Goal: Information Seeking & Learning: Check status

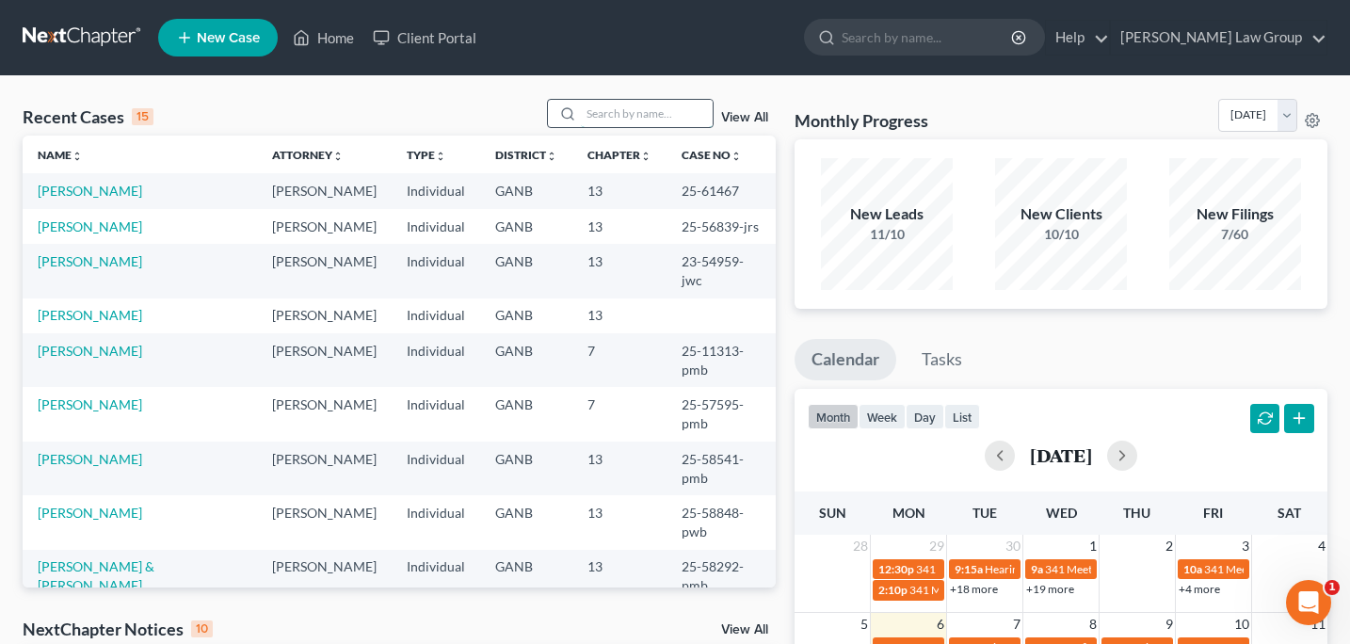
click at [624, 120] on input "search" at bounding box center [647, 113] width 132 height 27
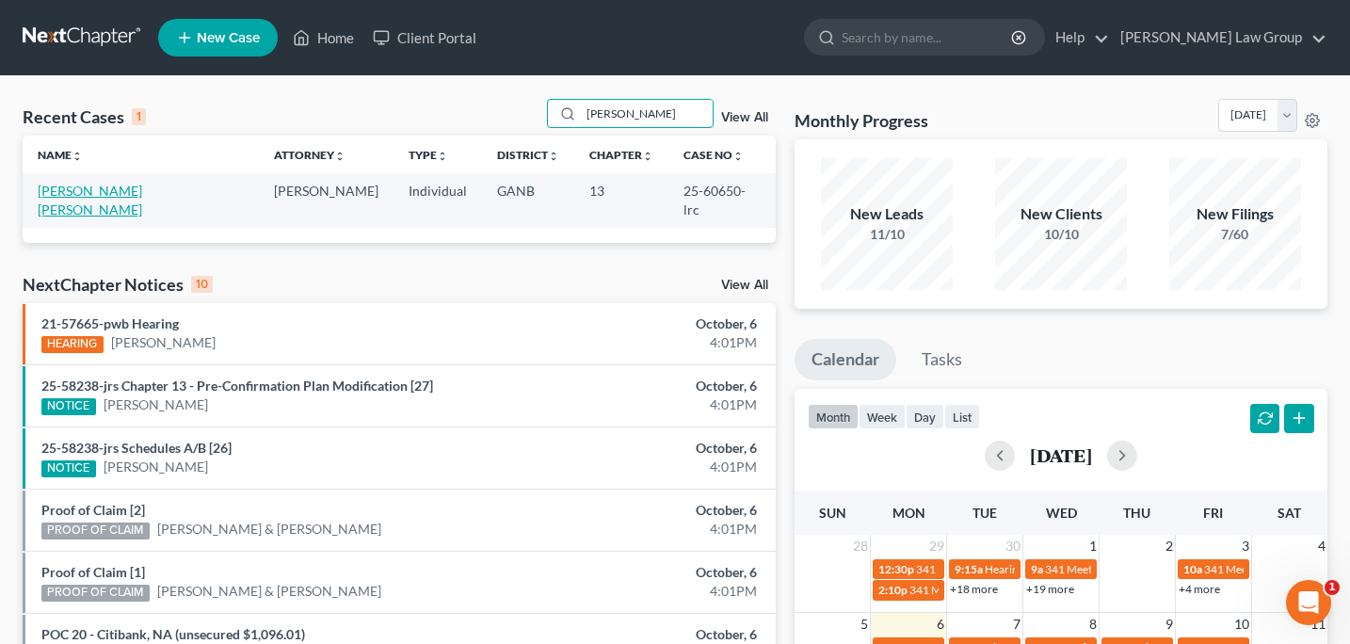
type input "[PERSON_NAME]"
click at [142, 190] on link "[PERSON_NAME] [PERSON_NAME]" at bounding box center [90, 200] width 104 height 35
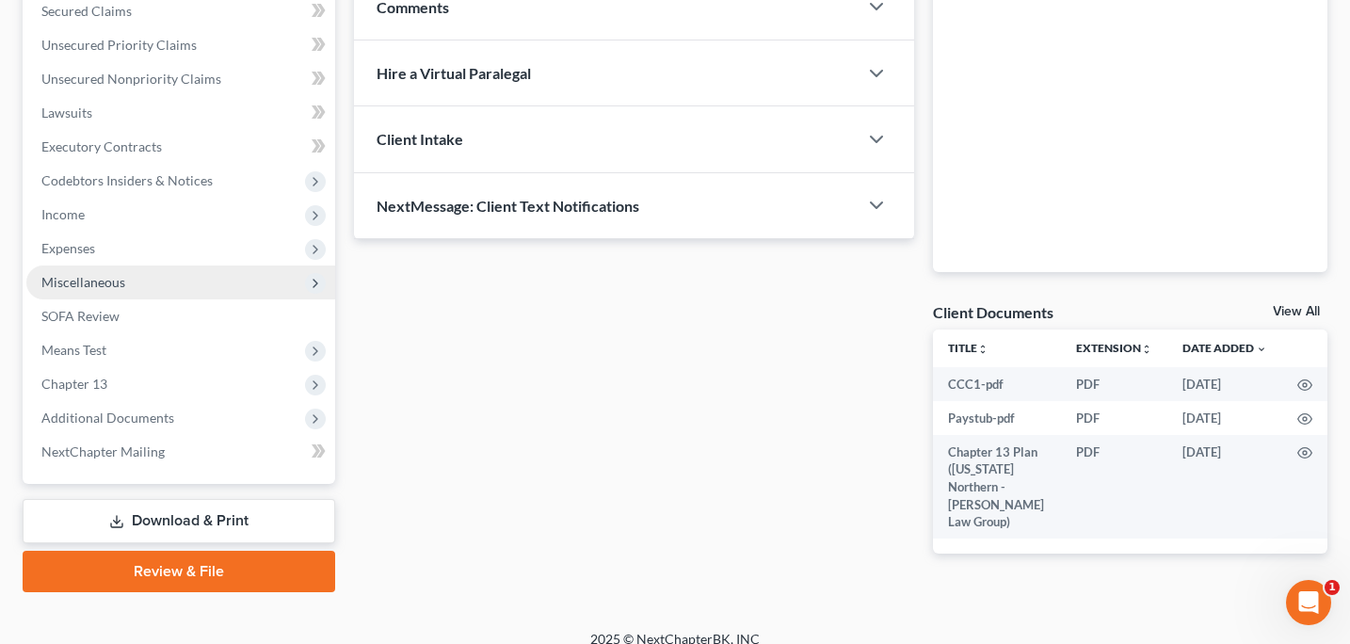
scroll to position [394, 0]
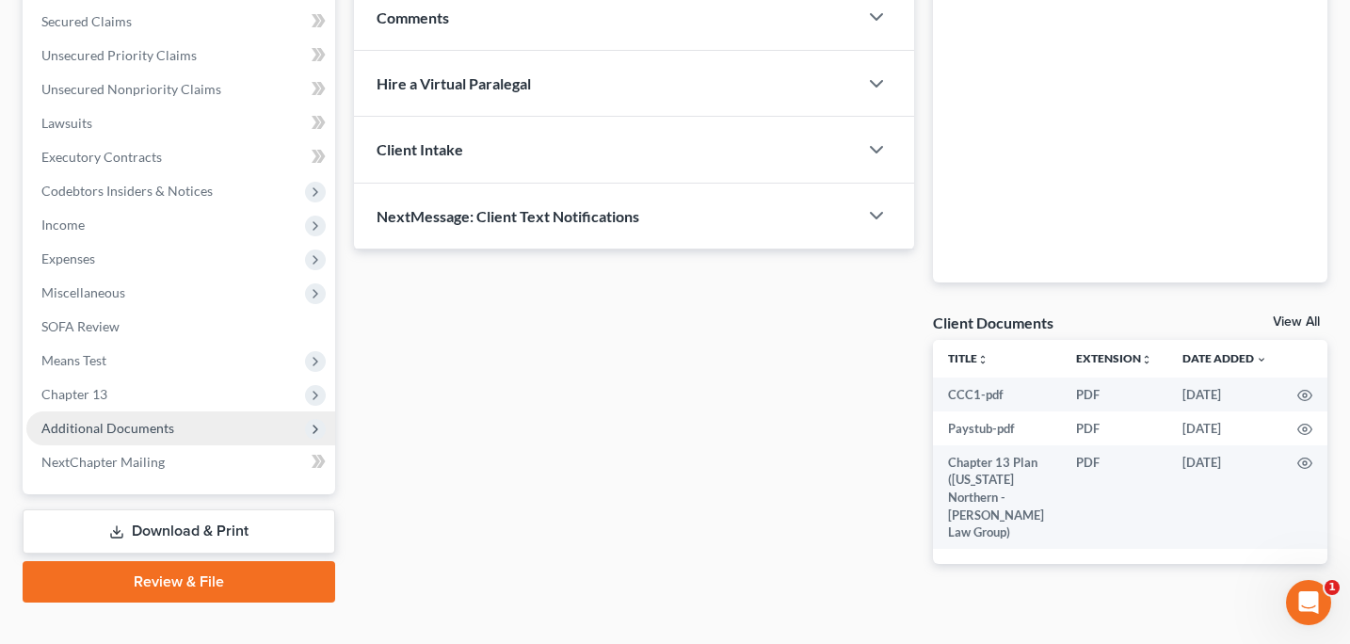
click at [128, 431] on span "Additional Documents" at bounding box center [107, 428] width 133 height 16
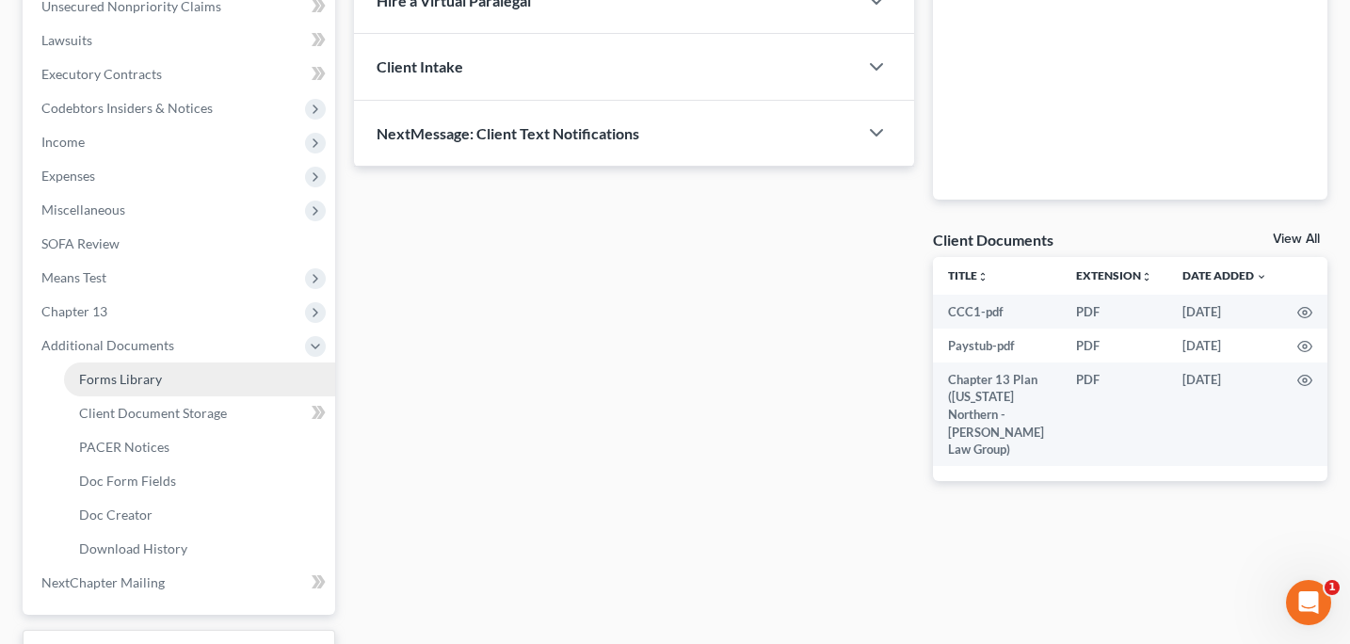
scroll to position [512, 0]
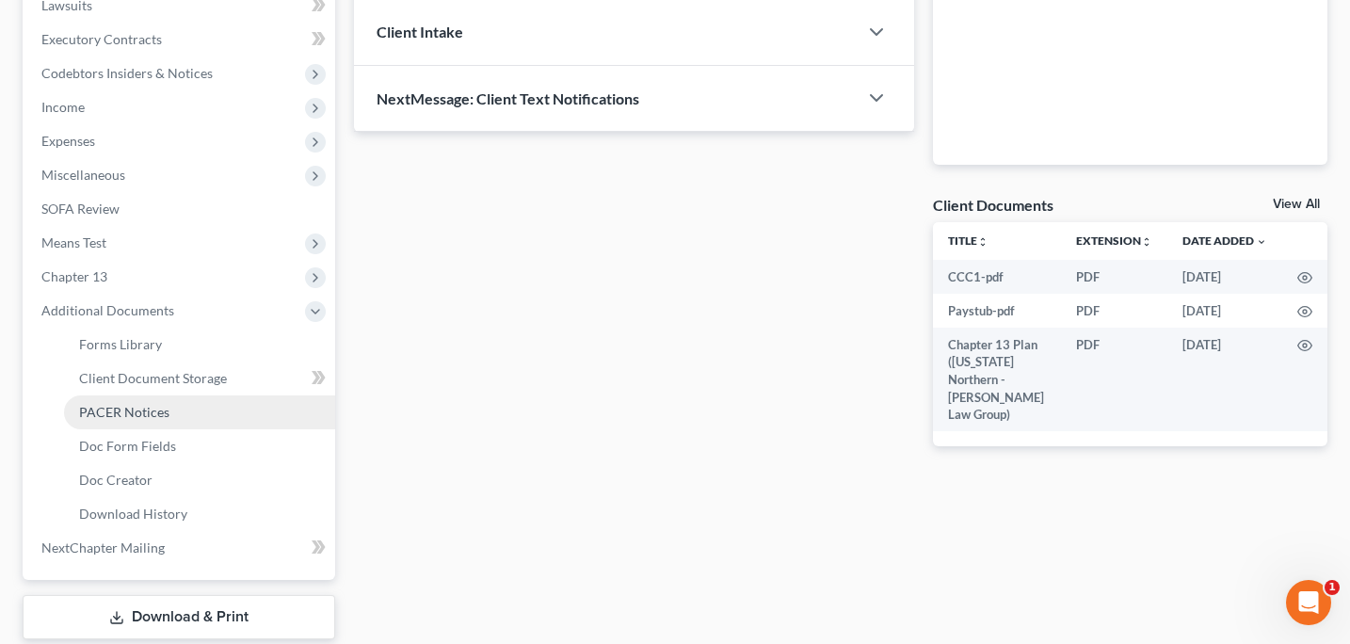
click at [147, 423] on link "PACER Notices" at bounding box center [199, 412] width 271 height 34
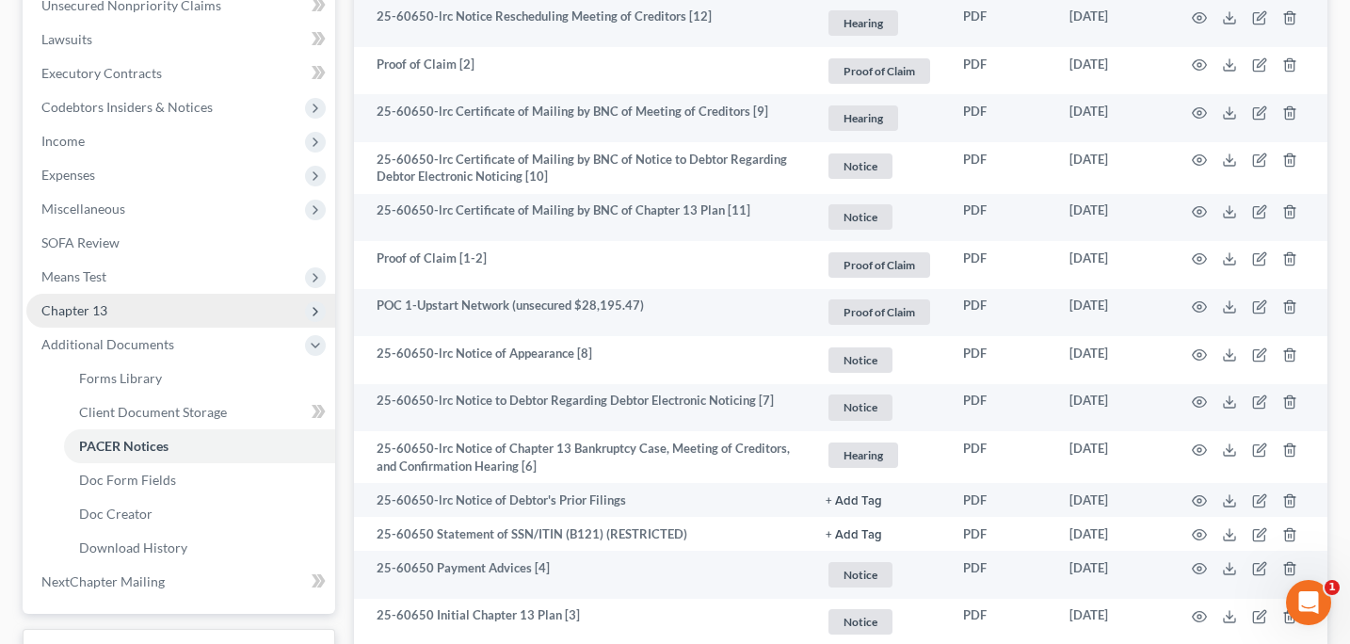
scroll to position [473, 0]
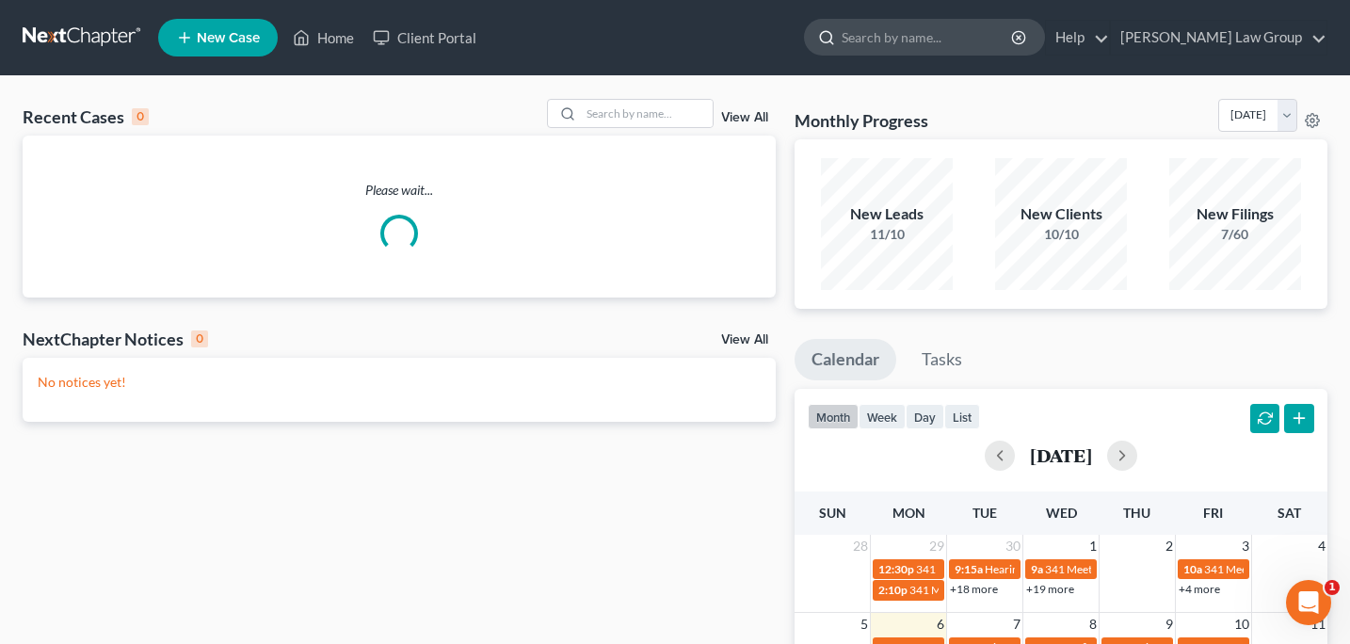
click at [841, 42] on div at bounding box center [823, 37] width 37 height 35
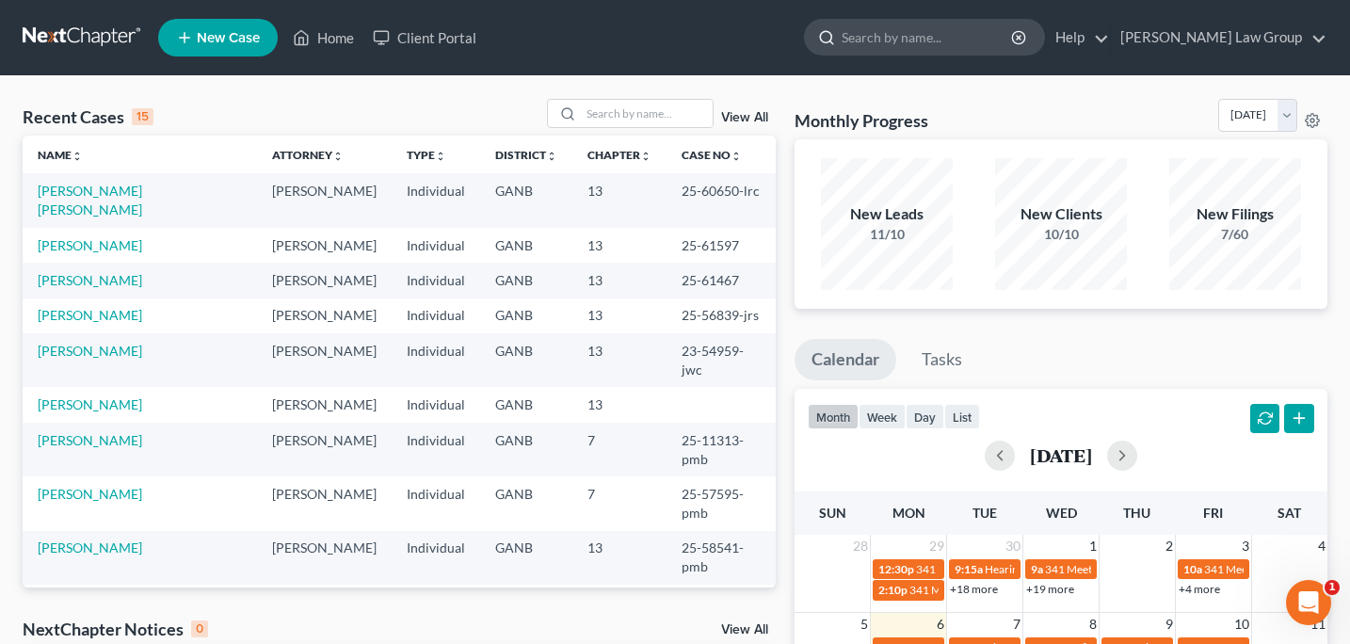
click at [921, 41] on input "search" at bounding box center [927, 37] width 172 height 35
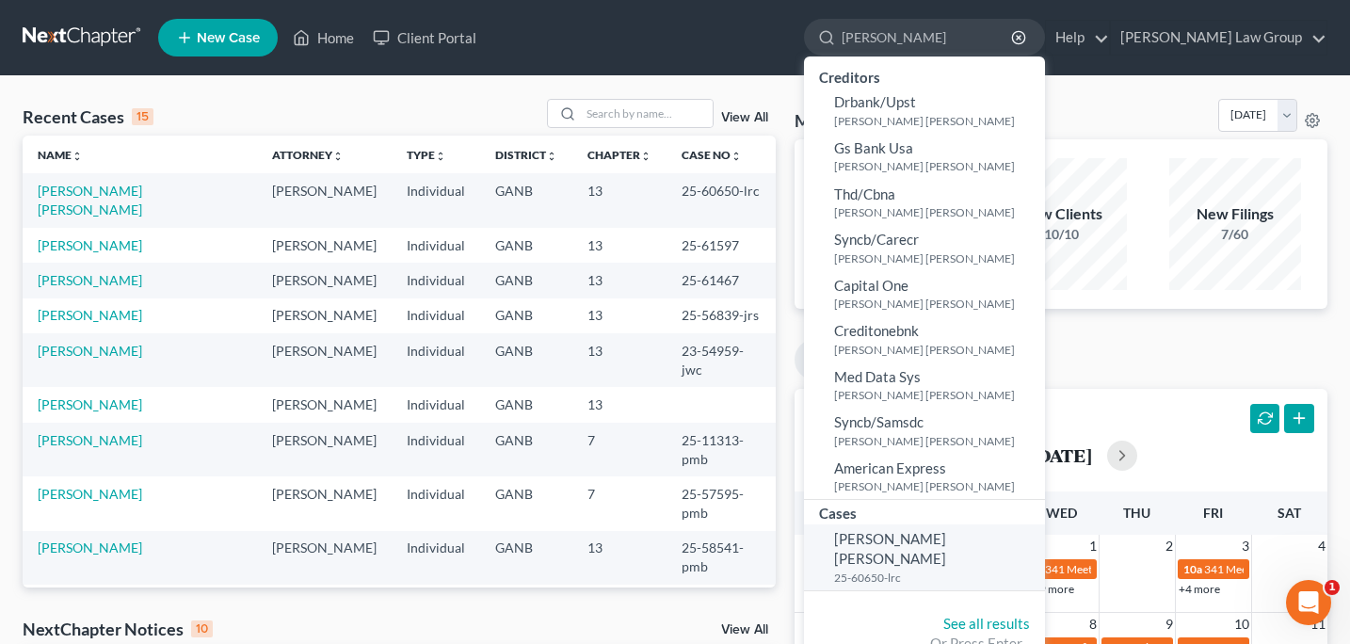
type input "[PERSON_NAME]"
click at [946, 542] on span "[PERSON_NAME] [PERSON_NAME]" at bounding box center [890, 548] width 112 height 37
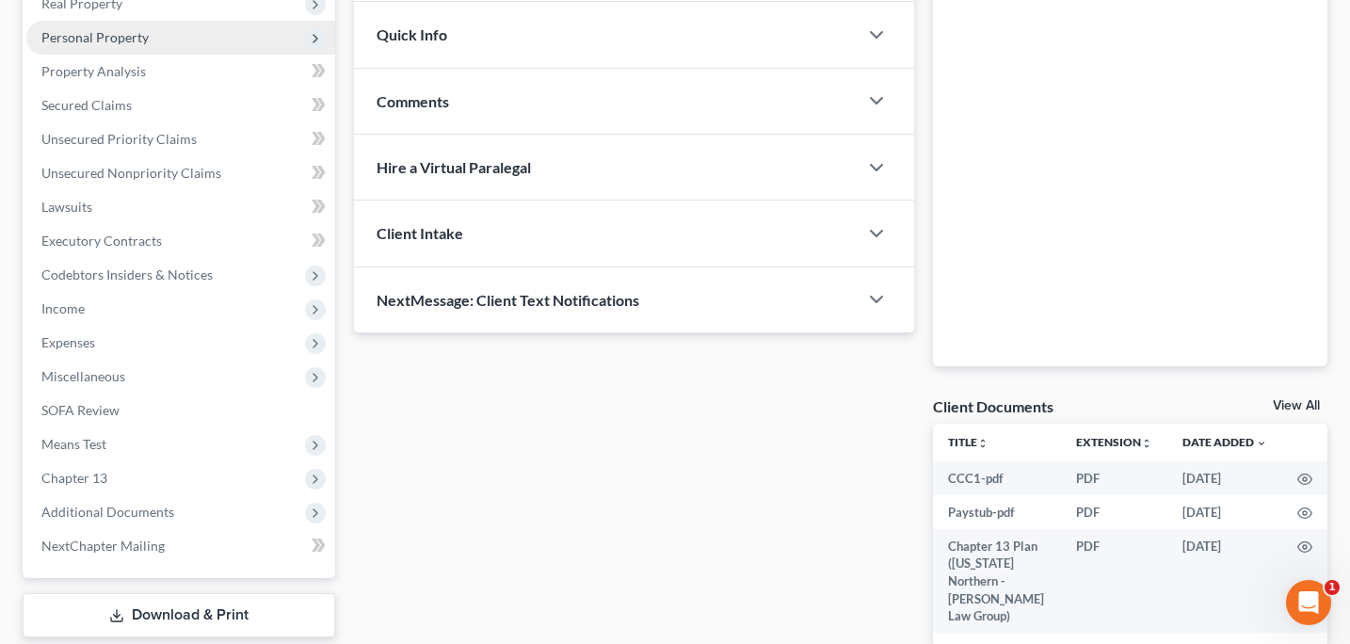
scroll to position [312, 0]
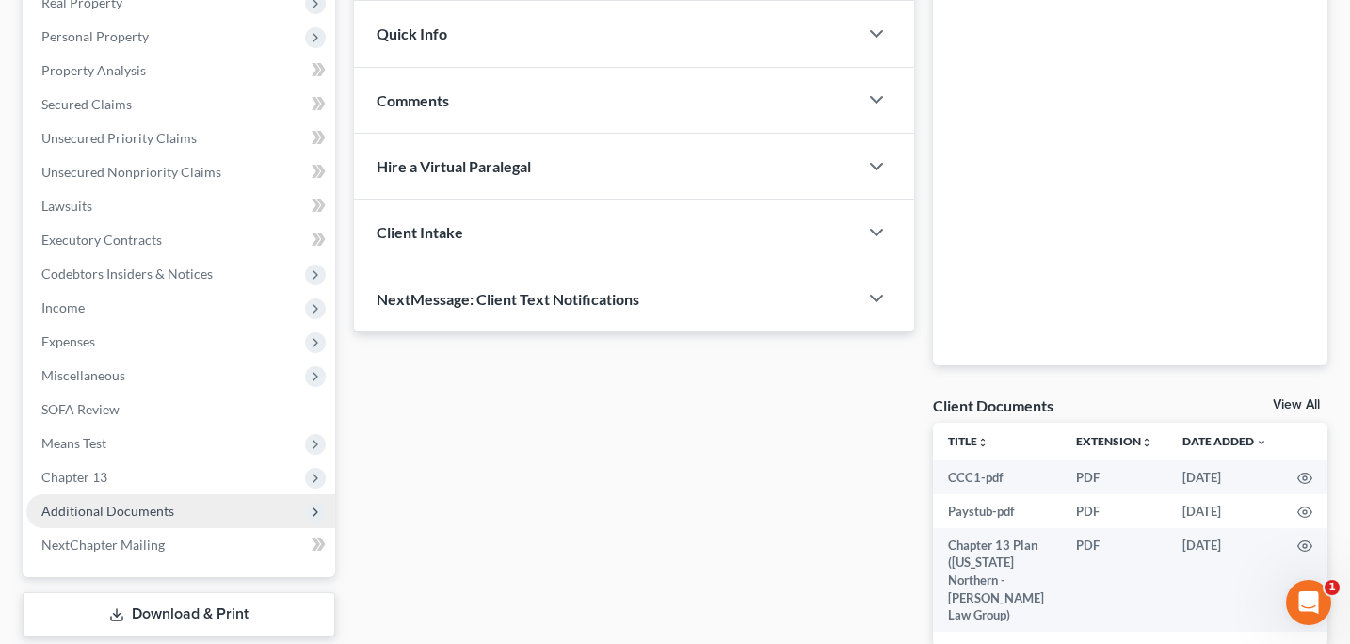
click at [94, 507] on span "Additional Documents" at bounding box center [107, 511] width 133 height 16
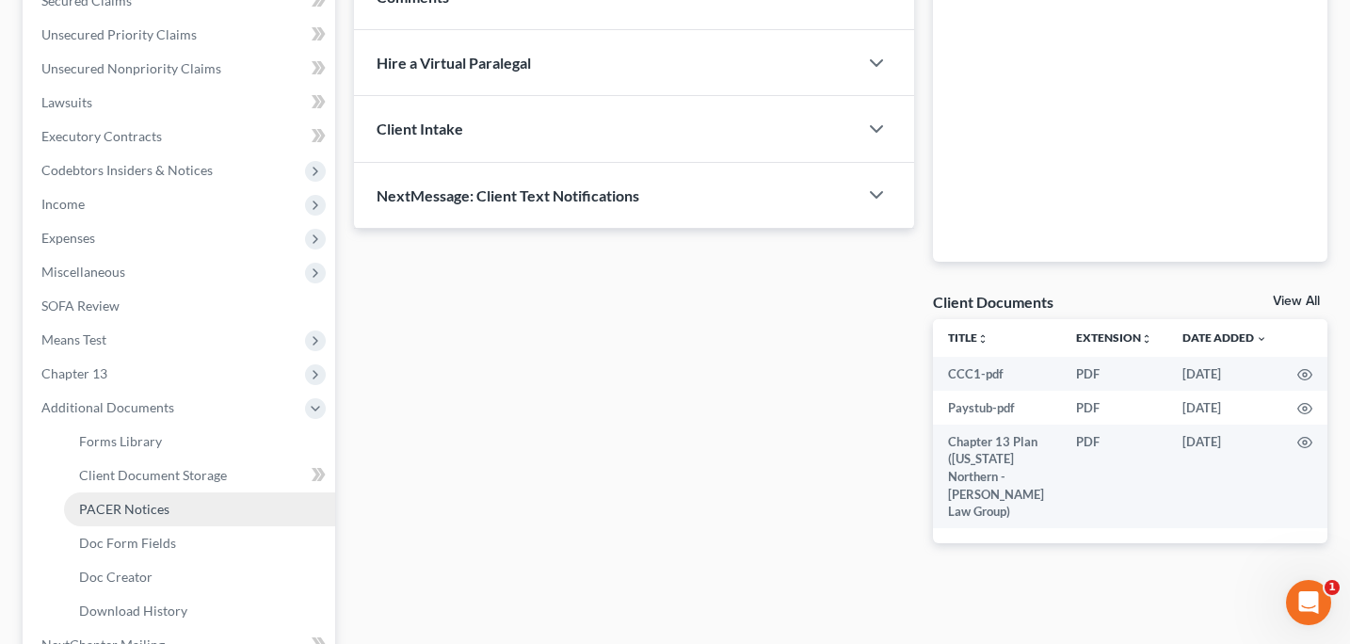
click at [115, 519] on link "PACER Notices" at bounding box center [199, 509] width 271 height 34
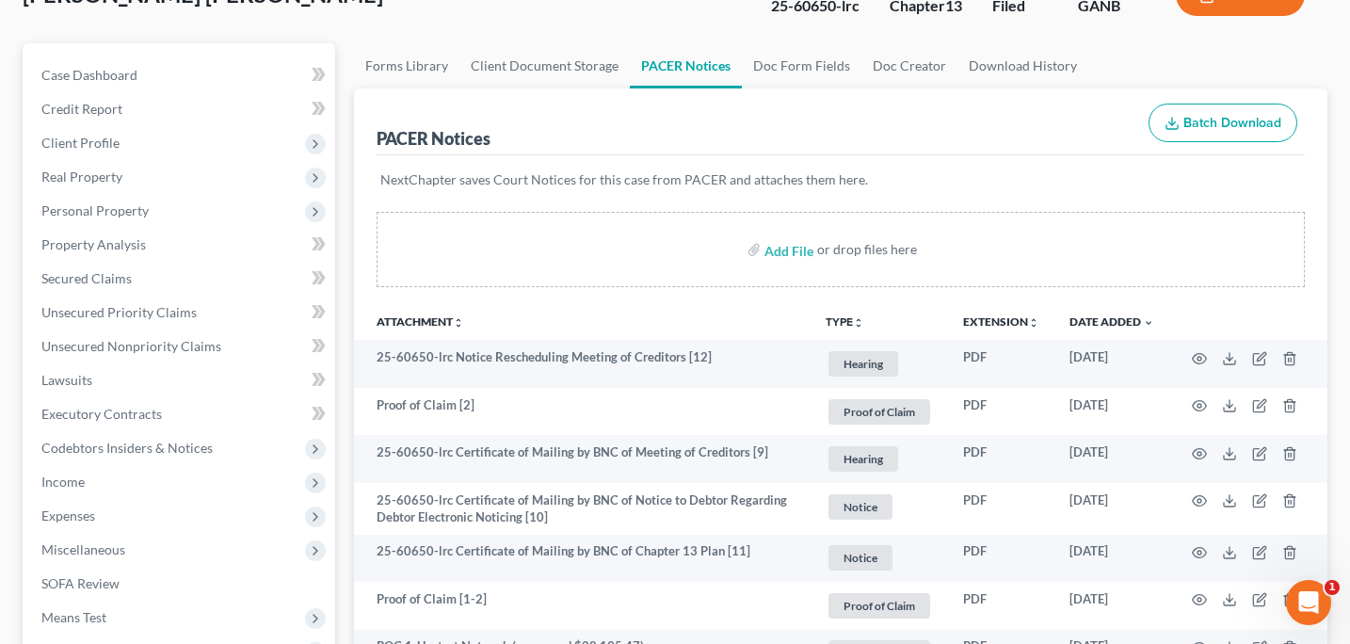
scroll to position [146, 0]
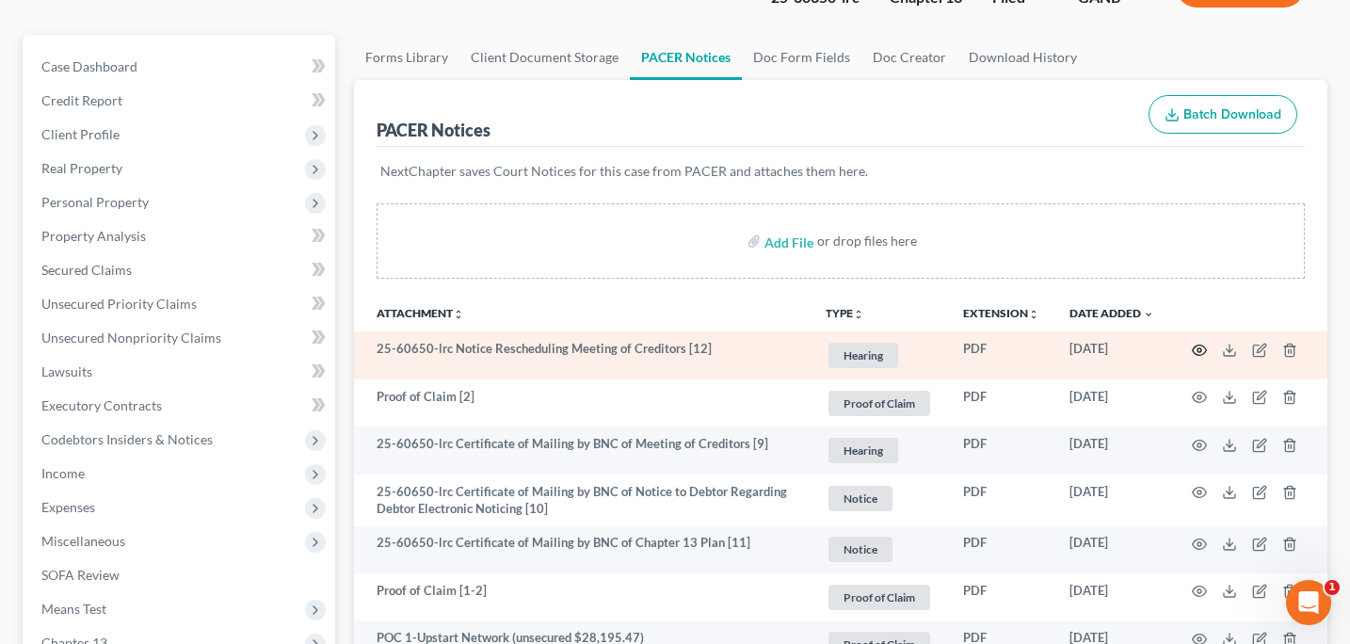
click at [1199, 349] on circle "button" at bounding box center [1199, 350] width 4 height 4
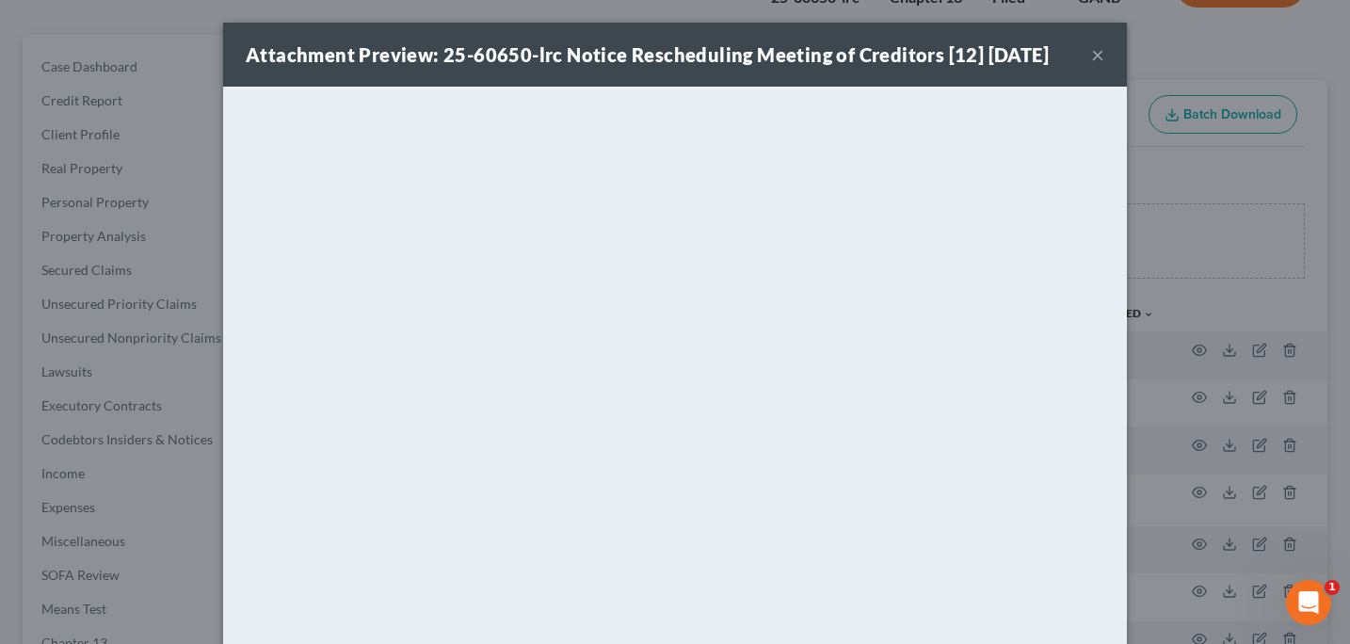
click at [1101, 57] on button "×" at bounding box center [1097, 54] width 13 height 23
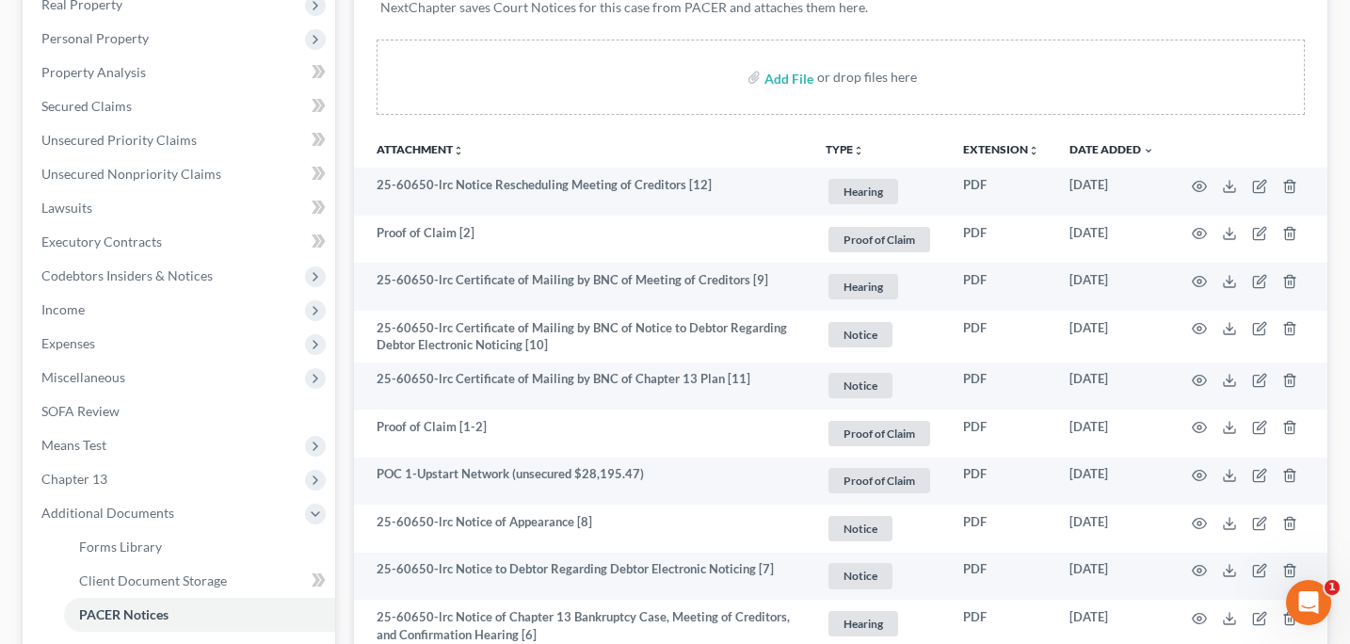
scroll to position [313, 0]
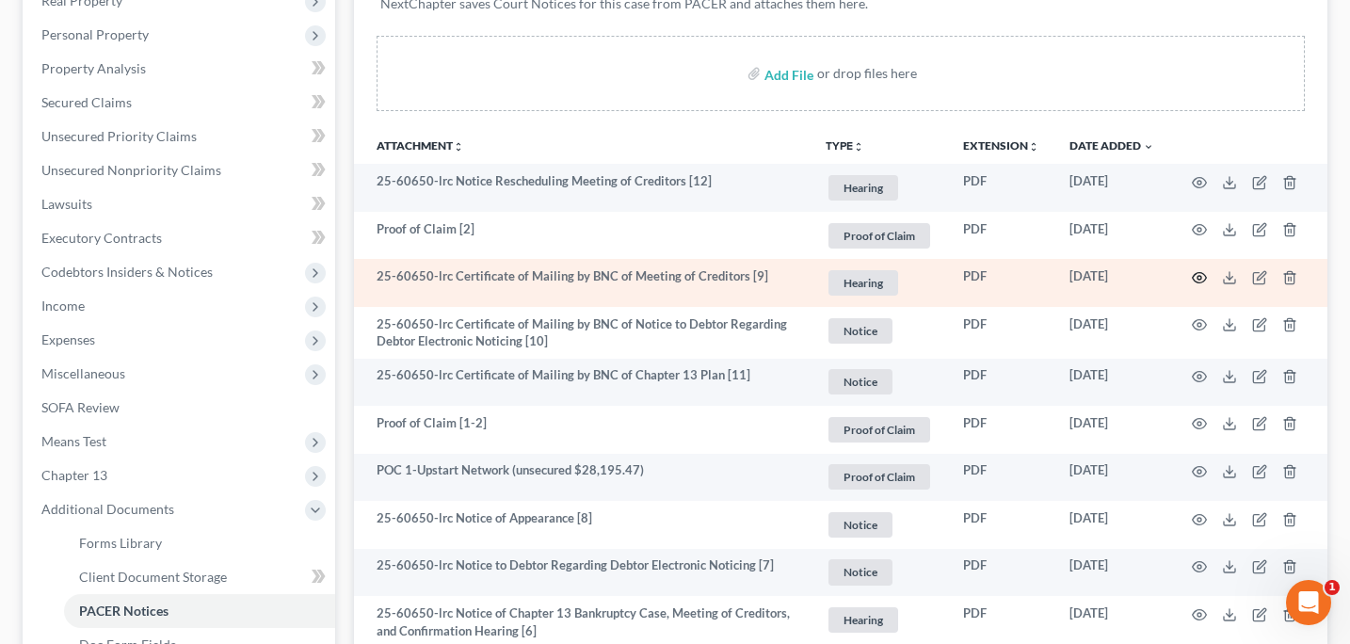
click at [1201, 276] on circle "button" at bounding box center [1199, 278] width 4 height 4
